Goal: Book appointment/travel/reservation

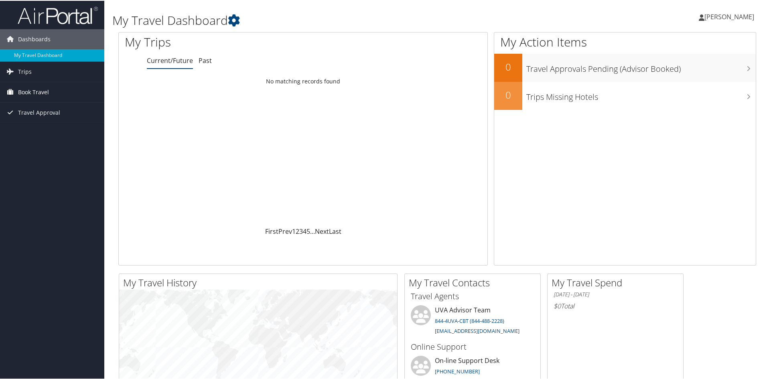
click at [23, 96] on span "Book Travel" at bounding box center [33, 91] width 31 height 20
click at [44, 131] on link "Book/Manage Online Trips" at bounding box center [52, 132] width 104 height 12
